Goal: Task Accomplishment & Management: Manage account settings

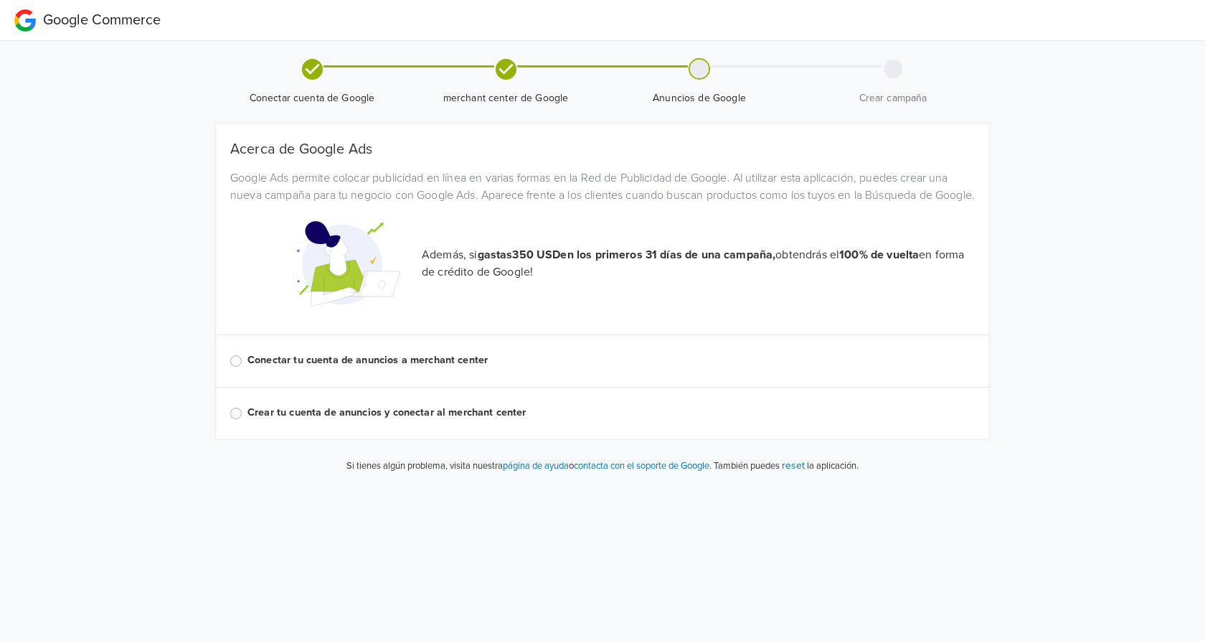
click at [430, 368] on label "Conectar tu cuenta de anuncios a merchant center" at bounding box center [611, 360] width 727 height 16
click at [0, 0] on input "Conectar tu cuenta de anuncios a merchant center" at bounding box center [0, 0] width 0 height 0
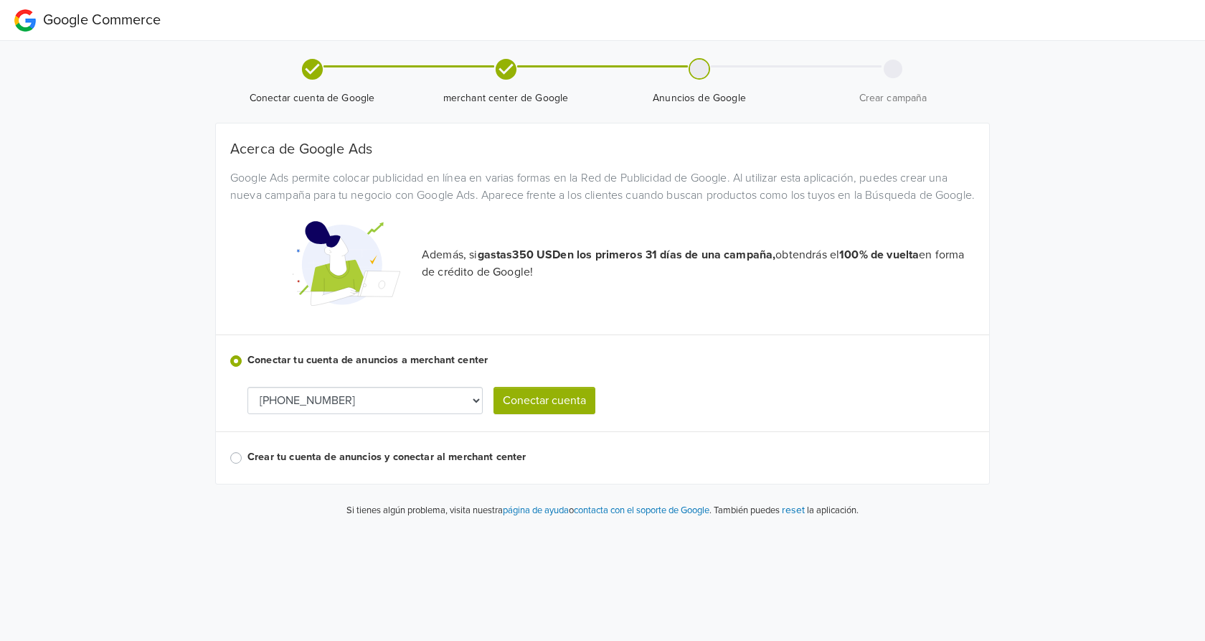
click at [248, 387] on select "[PHONE_NUMBER]" at bounding box center [365, 400] width 235 height 27
click at [473, 414] on select "[PHONE_NUMBER]" at bounding box center [365, 400] width 235 height 27
click at [547, 414] on button "Conectar cuenta" at bounding box center [545, 400] width 102 height 27
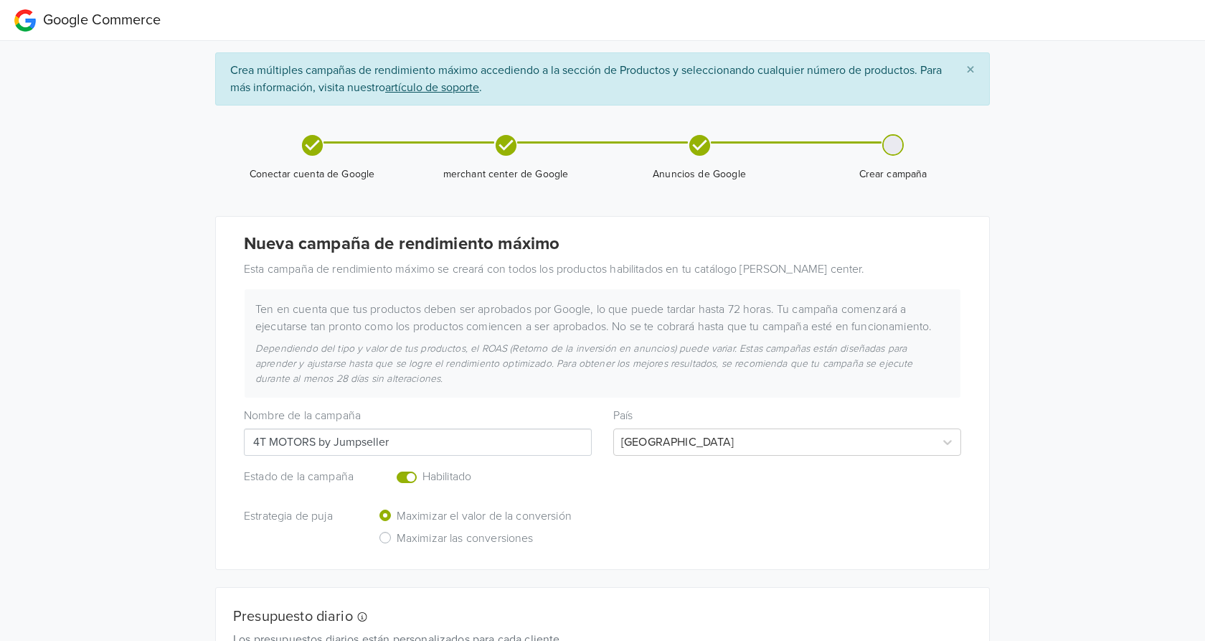
click at [423, 468] on label "Enabled or pause your campaign" at bounding box center [423, 468] width 0 height 0
click at [0, 0] on input "checkbox" at bounding box center [0, 0] width 0 height 0
click at [971, 71] on span "×" at bounding box center [970, 70] width 9 height 21
click at [971, 65] on span "×" at bounding box center [970, 70] width 9 height 21
click at [136, 22] on span "Google Commerce" at bounding box center [102, 19] width 118 height 17
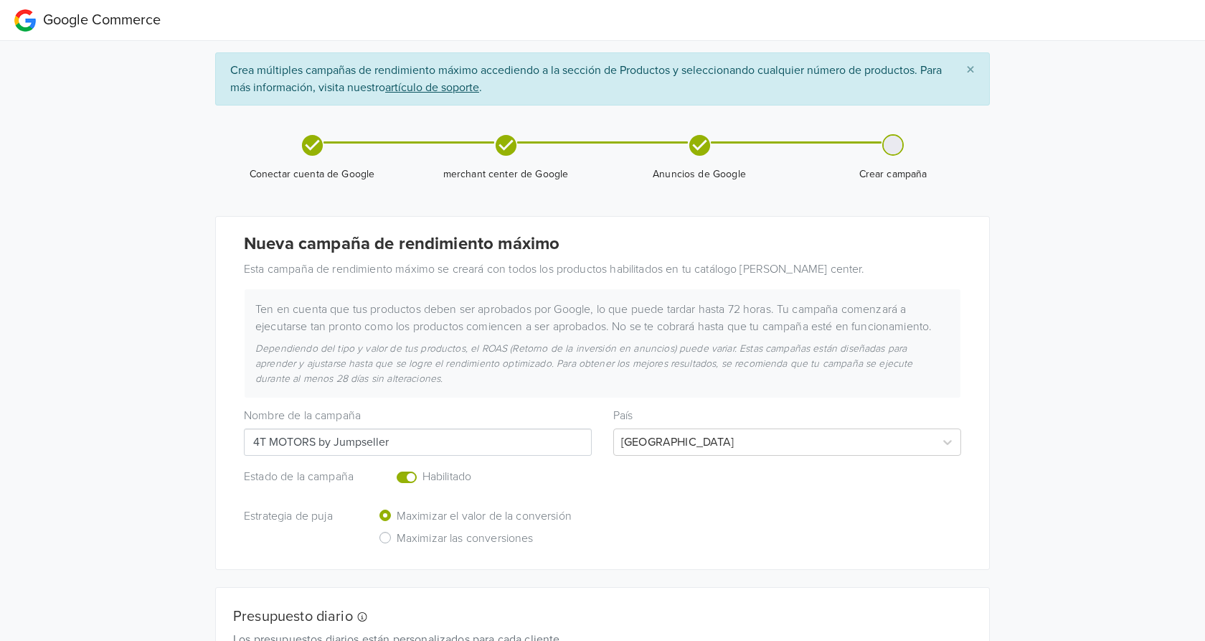
click at [497, 435] on input "4T MOTORS by Jumpseller" at bounding box center [418, 441] width 348 height 27
click at [496, 437] on input "4T MOTORS by Jumpseller" at bounding box center [418, 441] width 348 height 27
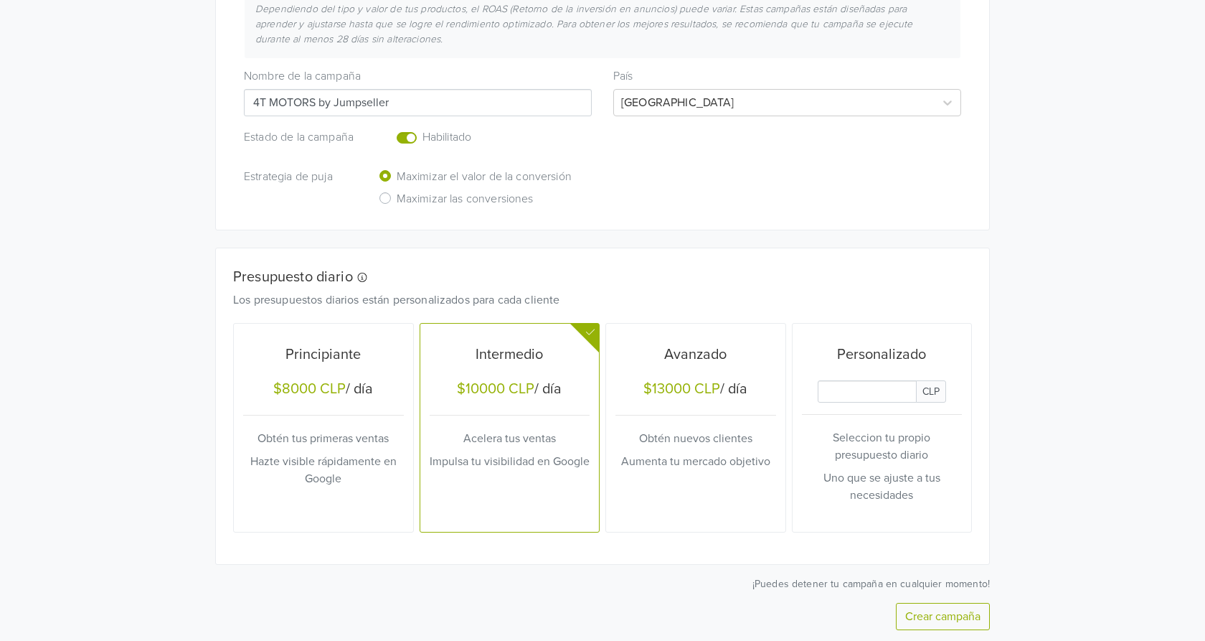
scroll to position [366, 0]
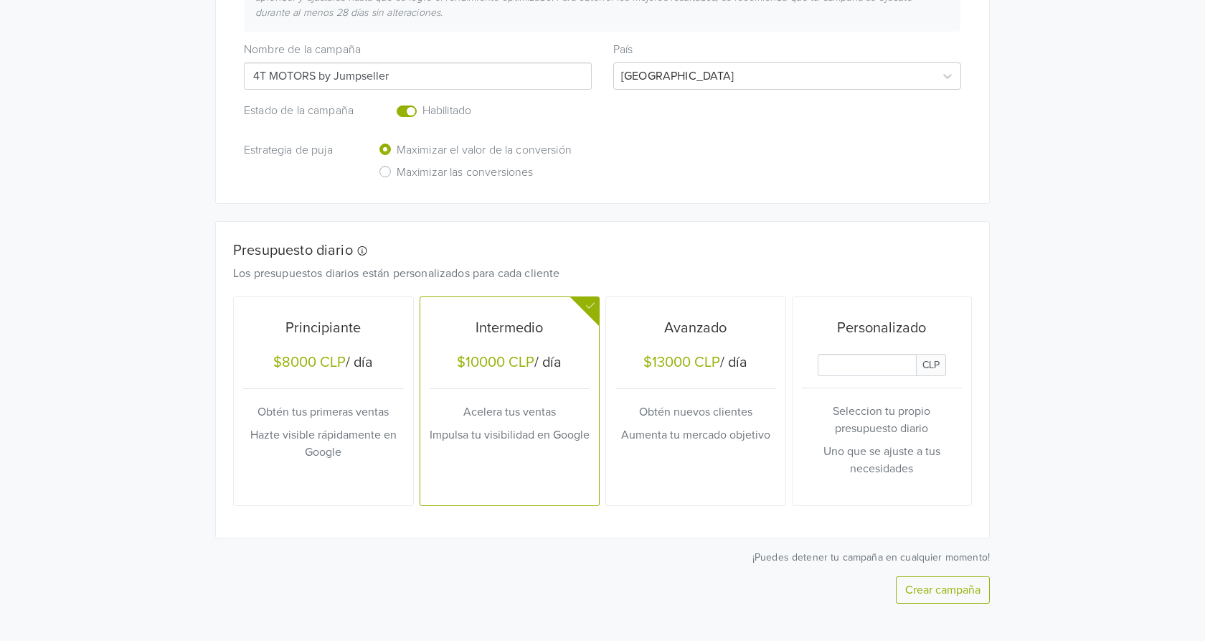
click at [423, 103] on label "Enabled or pause your campaign" at bounding box center [423, 103] width 0 height 0
click at [0, 0] on input "checkbox" at bounding box center [0, 0] width 0 height 0
click at [397, 171] on label "Maximizar las conversiones" at bounding box center [465, 174] width 137 height 22
click at [0, 0] on input "Maximizar las conversiones" at bounding box center [0, 0] width 0 height 0
click at [397, 152] on label "Maximizar el valor de la conversión" at bounding box center [484, 152] width 175 height 22
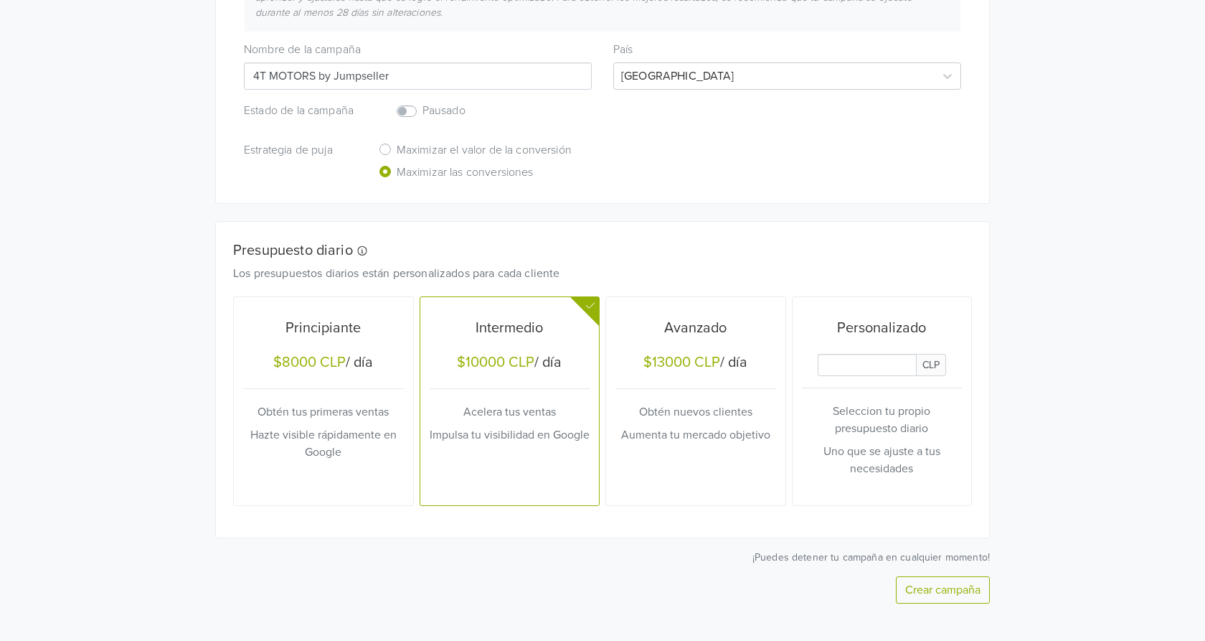
click at [0, 0] on input "Maximizar el valor de la conversión" at bounding box center [0, 0] width 0 height 0
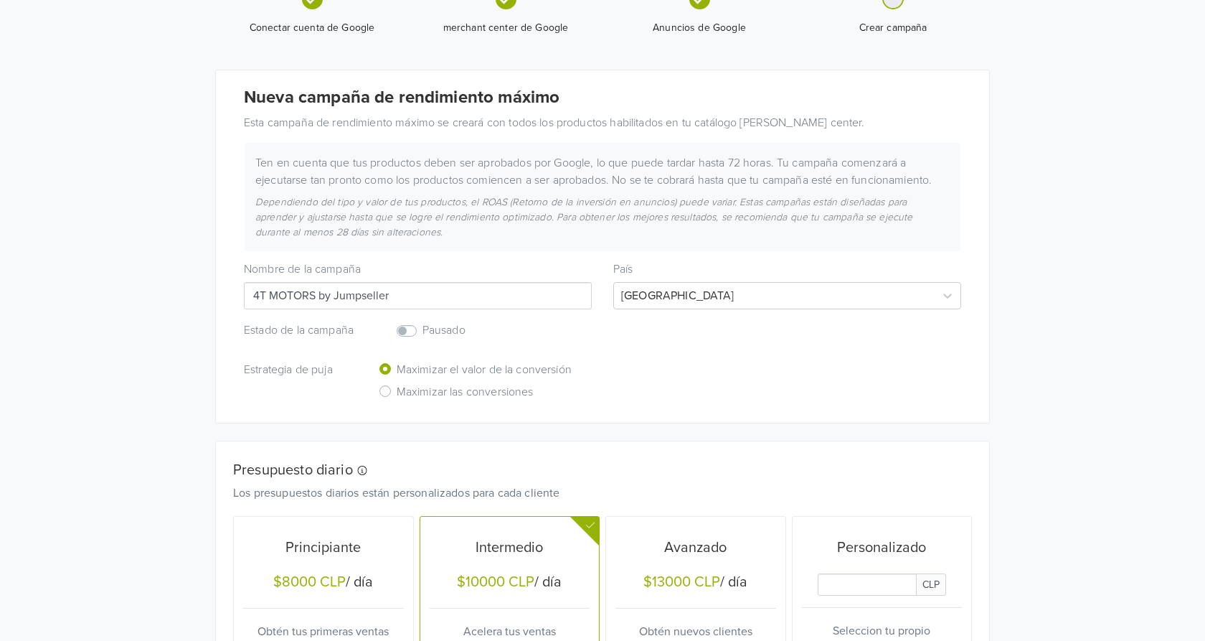
scroll to position [0, 0]
